Goal: Task Accomplishment & Management: Use online tool/utility

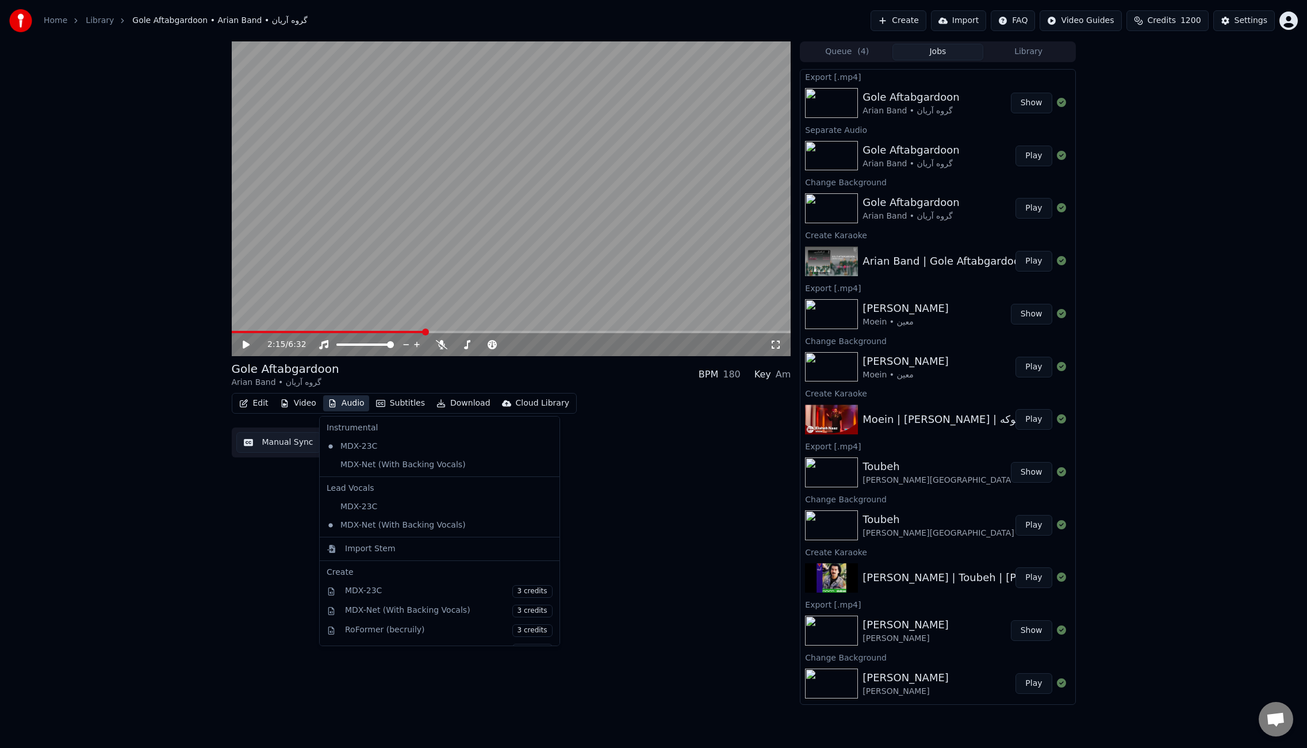
click at [340, 405] on button "Audio" at bounding box center [346, 403] width 46 height 16
click at [383, 469] on div "MDX-Net (With Backing Vocals)" at bounding box center [431, 464] width 218 height 18
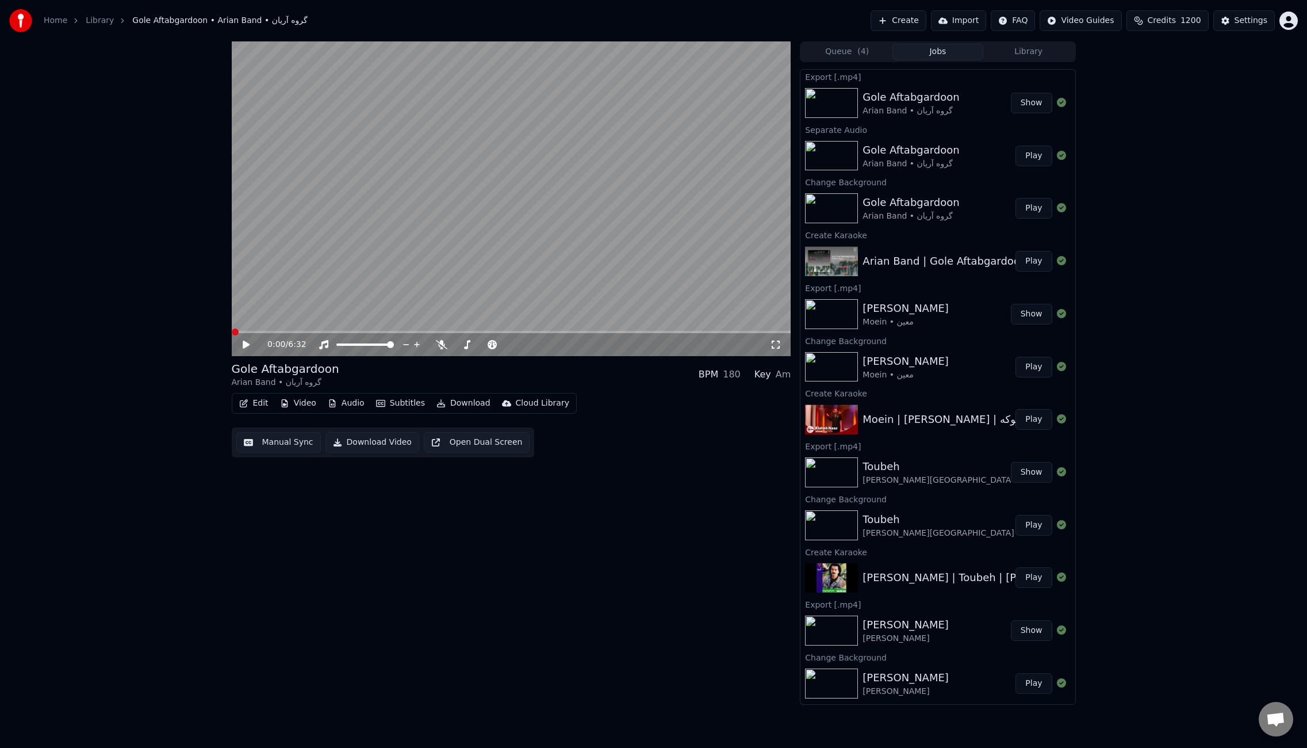
click at [243, 342] on icon at bounding box center [246, 344] width 7 height 8
click at [347, 333] on span at bounding box center [511, 332] width 559 height 2
click at [384, 331] on span at bounding box center [511, 332] width 559 height 2
click at [412, 332] on span at bounding box center [511, 332] width 559 height 2
click at [473, 332] on span at bounding box center [511, 332] width 559 height 2
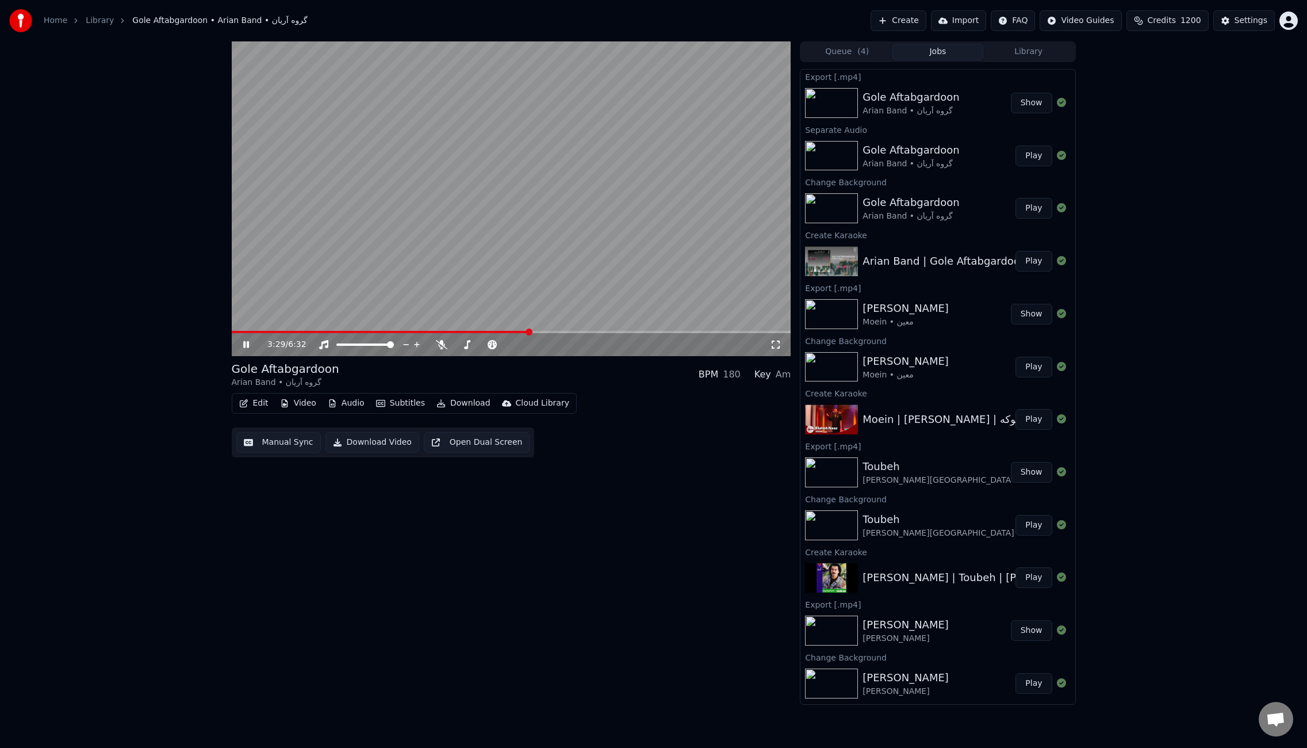
click at [528, 332] on span at bounding box center [511, 332] width 559 height 2
click at [550, 332] on span at bounding box center [511, 332] width 559 height 2
click at [607, 332] on span at bounding box center [511, 332] width 559 height 2
click at [380, 332] on span at bounding box center [421, 332] width 379 height 2
click at [462, 331] on span at bounding box center [511, 332] width 559 height 2
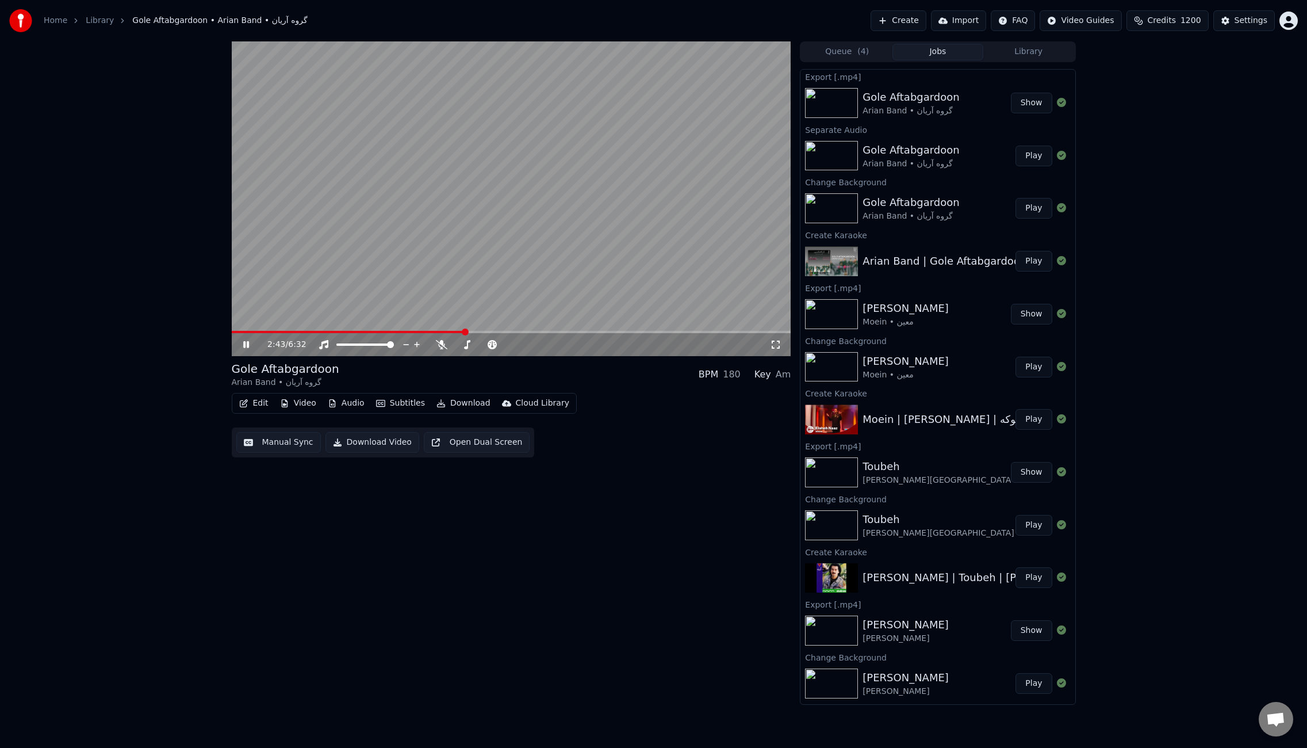
click at [495, 332] on span at bounding box center [511, 332] width 559 height 2
click at [527, 332] on span at bounding box center [511, 332] width 559 height 2
click at [550, 332] on span at bounding box center [511, 332] width 559 height 2
click at [596, 331] on span at bounding box center [511, 332] width 559 height 2
click at [672, 333] on span at bounding box center [511, 332] width 559 height 2
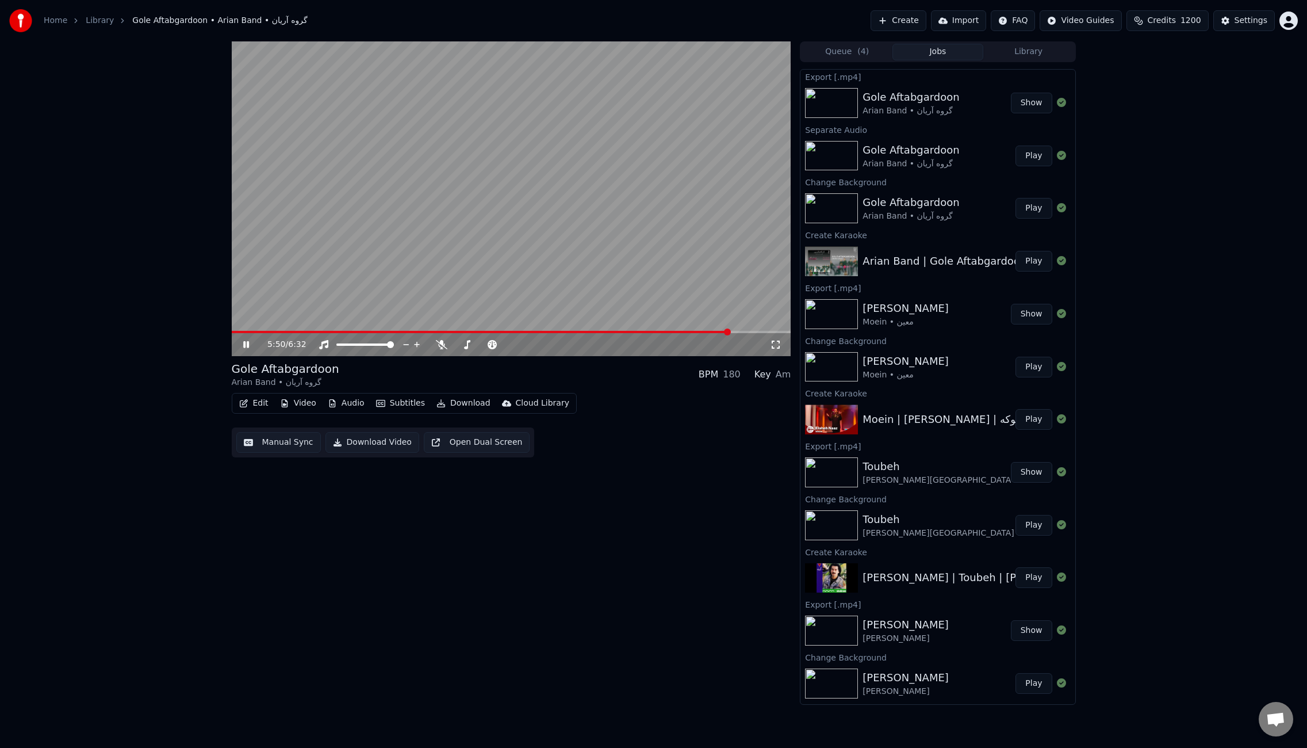
click at [730, 331] on span at bounding box center [511, 332] width 559 height 2
click at [296, 331] on span at bounding box center [482, 332] width 501 height 2
click at [345, 331] on span at bounding box center [511, 332] width 559 height 2
click at [475, 404] on button "Download" at bounding box center [463, 403] width 63 height 16
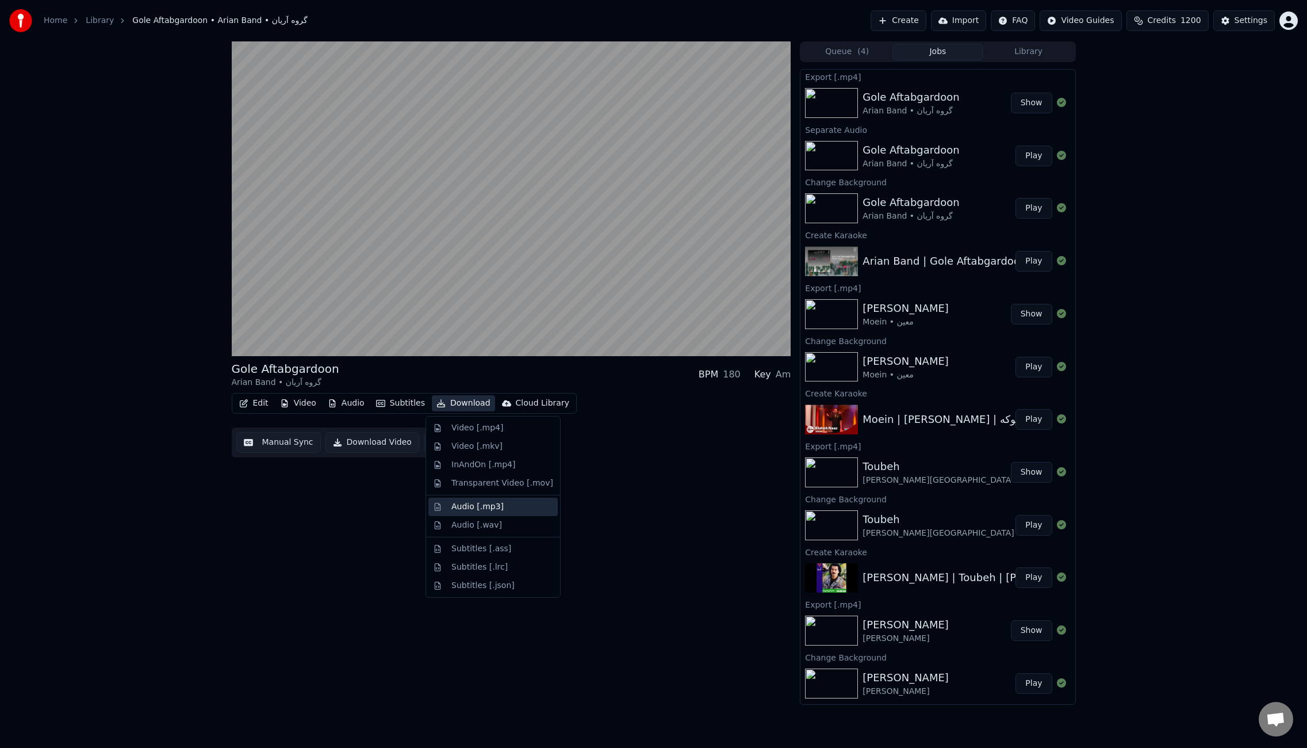
click at [503, 507] on div "Audio [.mp3]" at bounding box center [502, 507] width 102 height 12
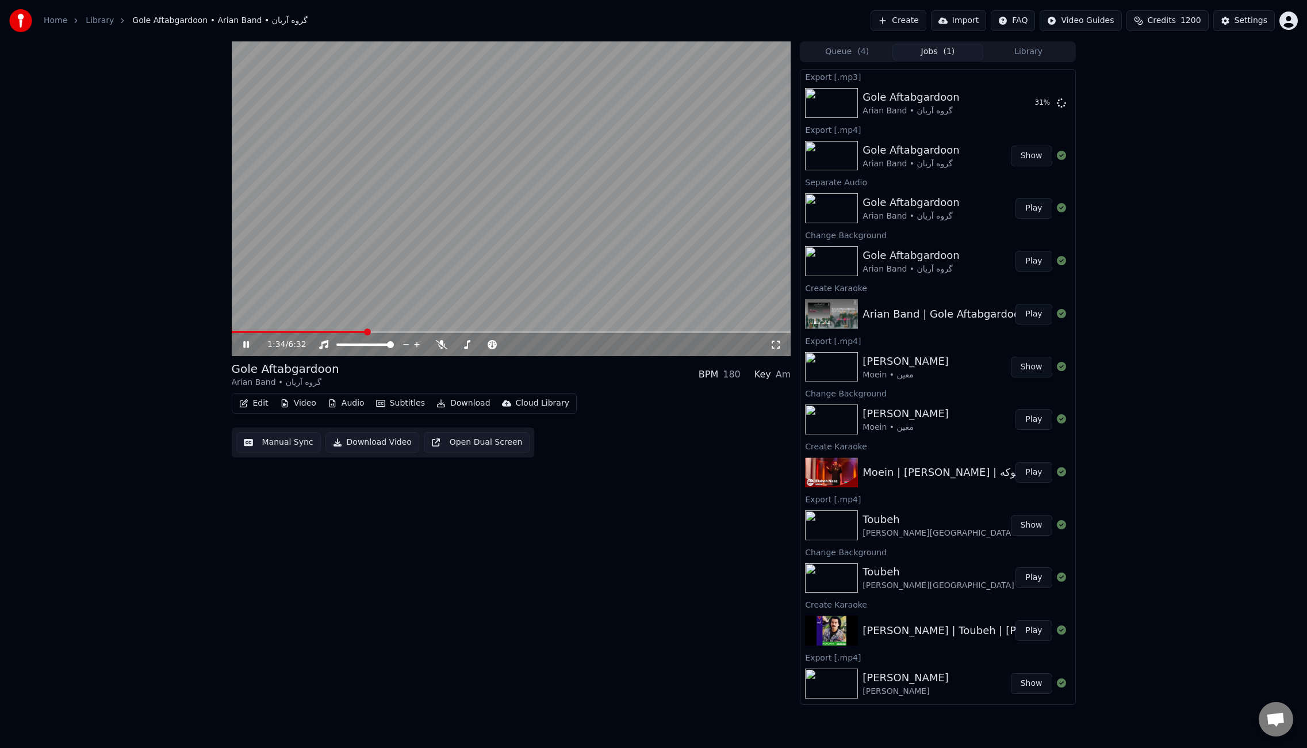
click at [475, 246] on video at bounding box center [511, 198] width 559 height 315
click at [259, 397] on button "Edit" at bounding box center [254, 403] width 39 height 16
click at [280, 443] on div "Edit Metadata" at bounding box center [286, 446] width 56 height 12
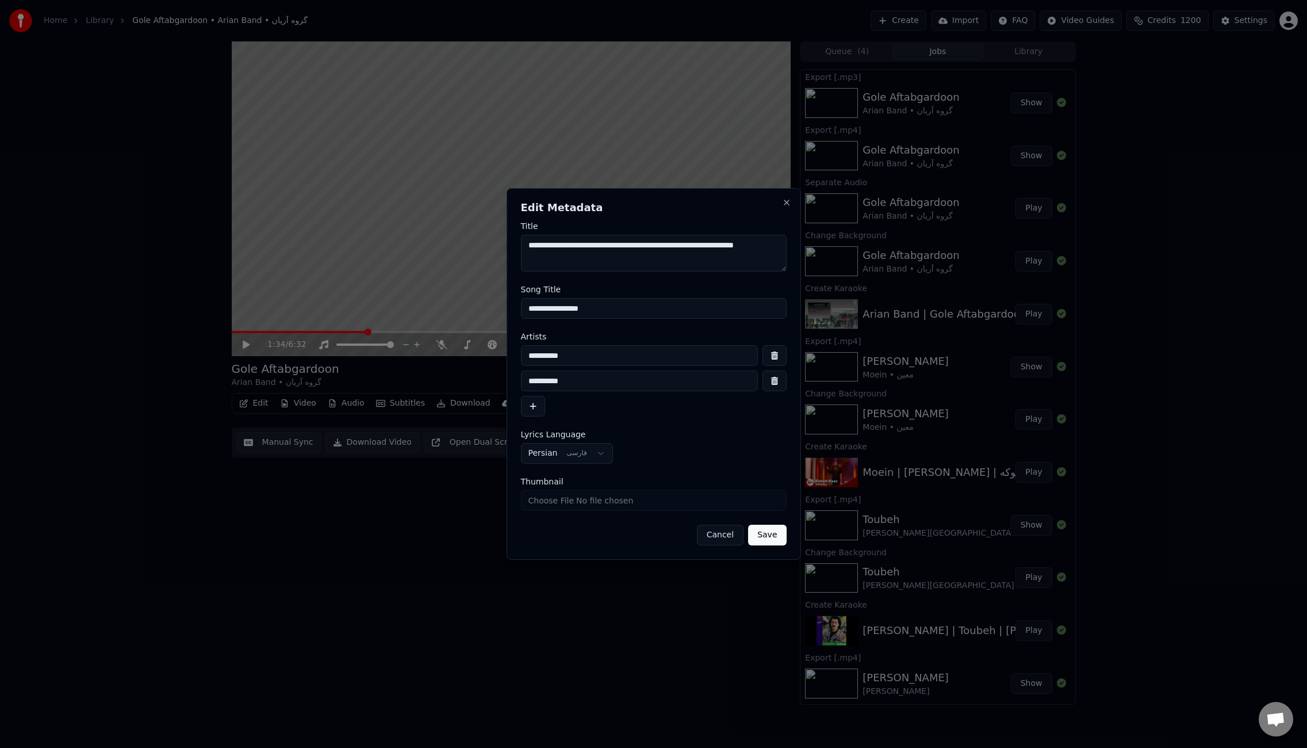
click at [655, 242] on textarea "**********" at bounding box center [654, 253] width 266 height 37
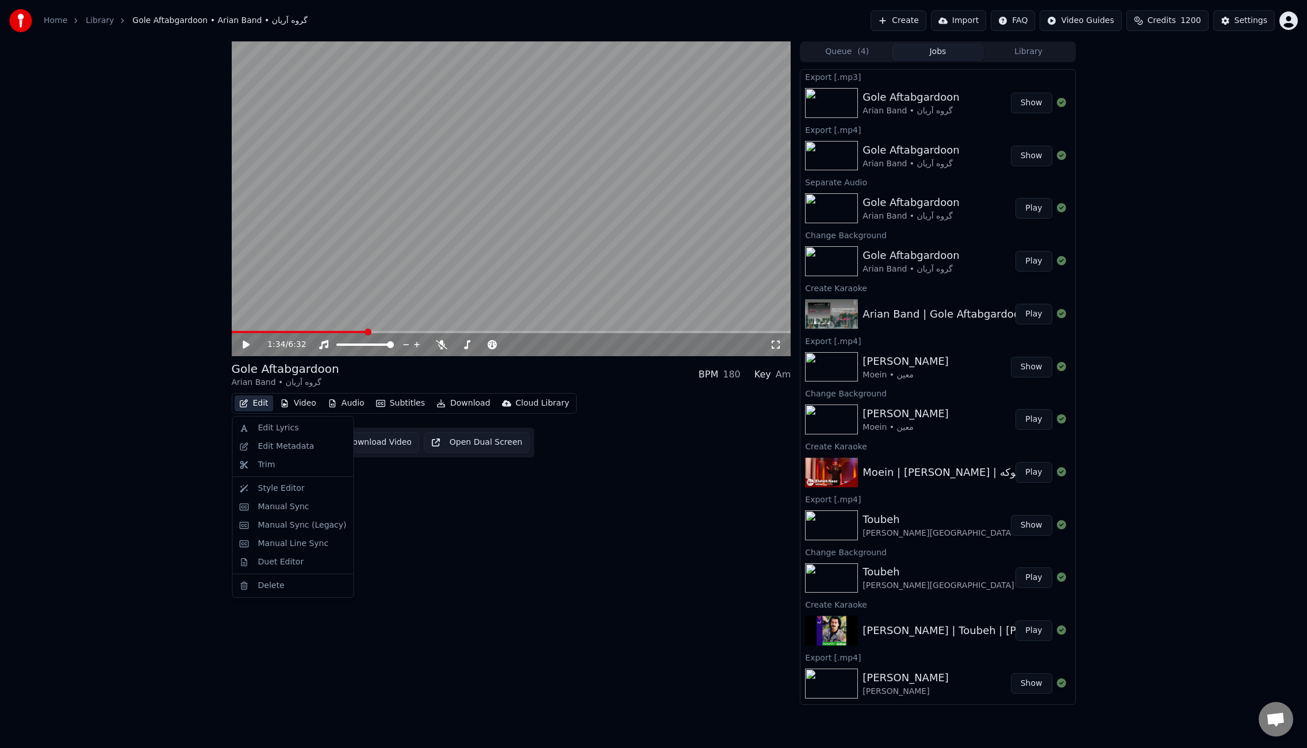
click at [260, 405] on button "Edit" at bounding box center [254, 403] width 39 height 16
click at [274, 431] on div "Edit Lyrics" at bounding box center [278, 428] width 41 height 12
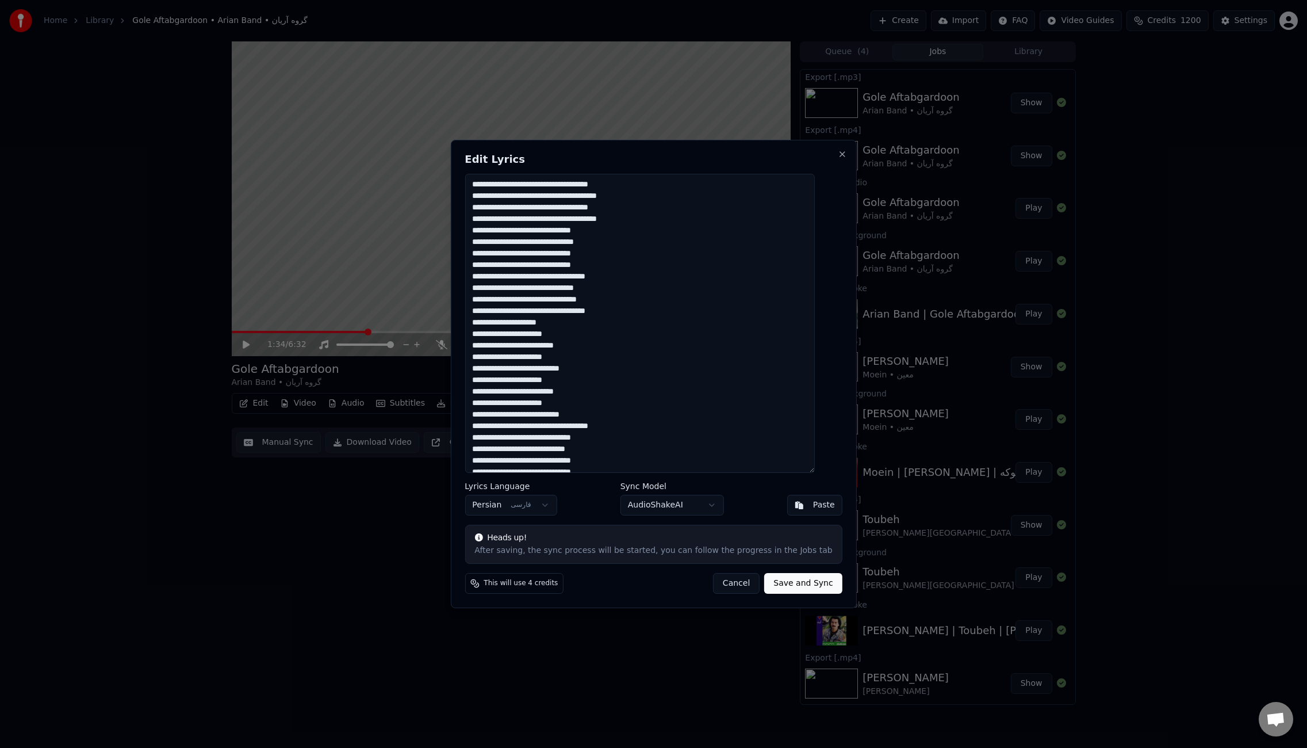
click at [736, 286] on textarea at bounding box center [640, 323] width 350 height 299
